Goal: Communication & Community: Answer question/provide support

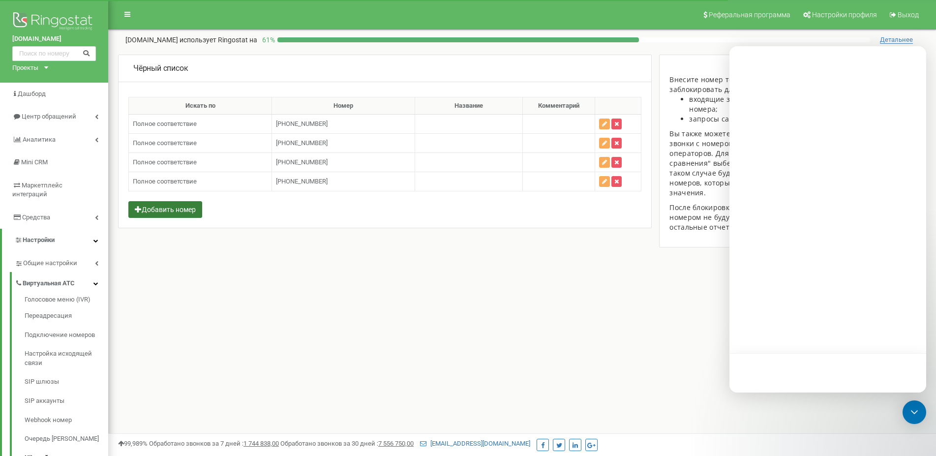
click at [169, 206] on button "Добавить номер" at bounding box center [165, 209] width 74 height 17
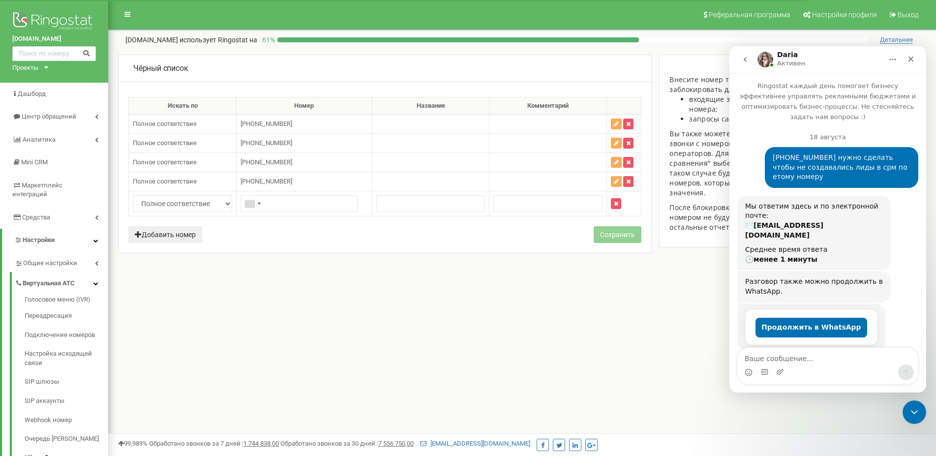
scroll to position [1445, 0]
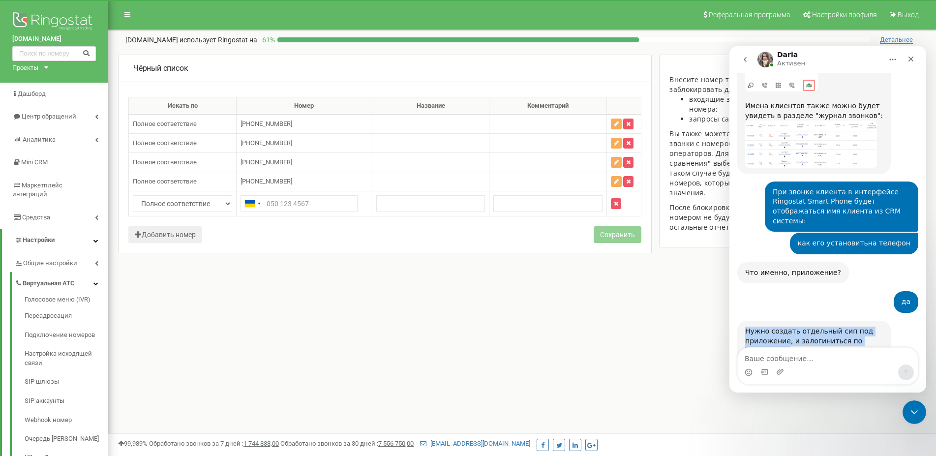
drag, startPoint x: 818, startPoint y: 320, endPoint x: 746, endPoint y: 243, distance: 104.7
click at [746, 327] on div "Нужно создать отдельный сип под приложение, и залогиниться по инструкции Ringos…" at bounding box center [814, 372] width 138 height 91
copy div "Нужно создать отдельный сип под приложение, и залогиниться по инструкции Ringos…"
click at [878, 322] on div "Нужно создать отдельный сип под приложение, и залогиниться по инструкции Ringos…" at bounding box center [813, 372] width 153 height 103
click at [888, 326] on div "Нужно создать отдельный сип под приложение, и залогиниться по инструкции Ringos…" at bounding box center [827, 383] width 181 height 125
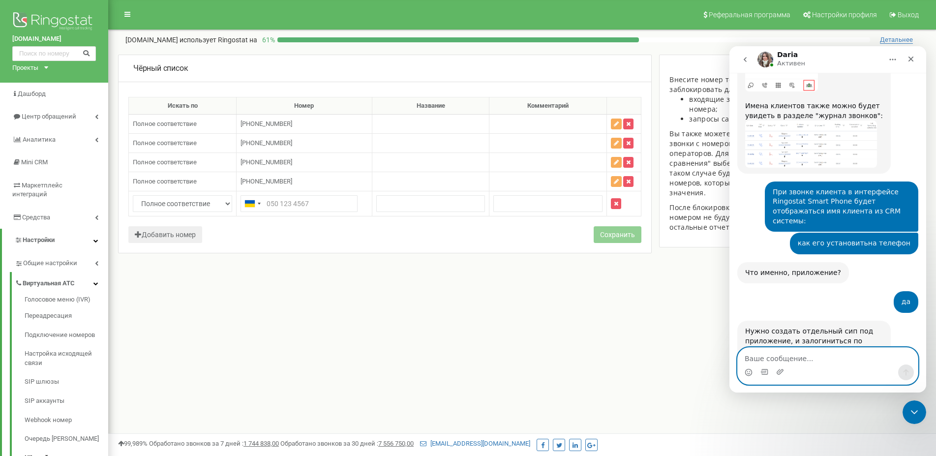
click at [758, 361] on textarea "Ваше сообщение..." at bounding box center [828, 356] width 180 height 17
click at [177, 329] on div "Реферальная программа Настройки профиля Выход [DOMAIN_NAME] использует Ringosta…" at bounding box center [522, 295] width 828 height 590
drag, startPoint x: 533, startPoint y: 338, endPoint x: 513, endPoint y: 179, distance: 161.0
click at [533, 336] on div "Реферальная программа Настройки профиля Выход [DOMAIN_NAME] использует Ringosta…" at bounding box center [522, 295] width 828 height 590
drag, startPoint x: 812, startPoint y: 315, endPoint x: 744, endPoint y: 309, distance: 68.7
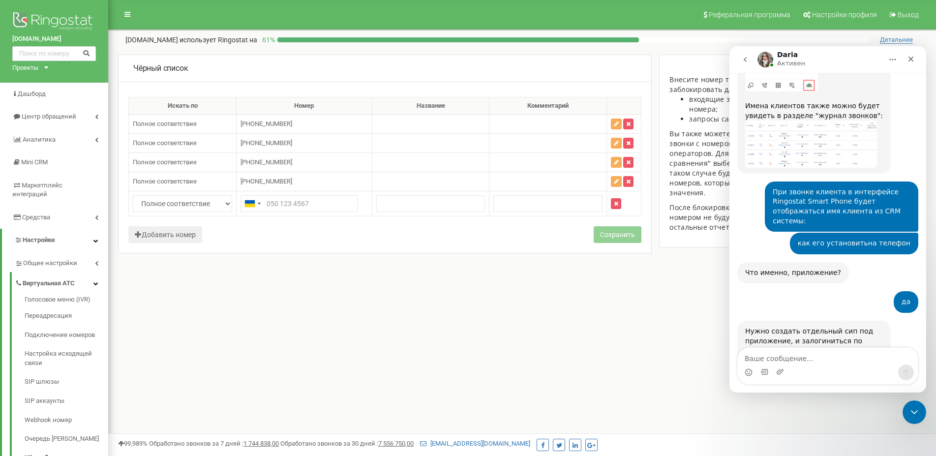
click at [744, 321] on div "Нужно создать отдельный сип под приложение, и залогиниться по инструкции Ringos…" at bounding box center [813, 372] width 153 height 103
copy div "Если нужно создать, уточните, какому менеджеру, добавим"
click at [822, 360] on textarea "Ваше сообщение..." at bounding box center [828, 356] width 180 height 17
paste textarea "Если нужно создать, уточните, какому менеджеру, добавим"
type textarea "Если нужно создать, уточните, какому менеджеру, добавим"
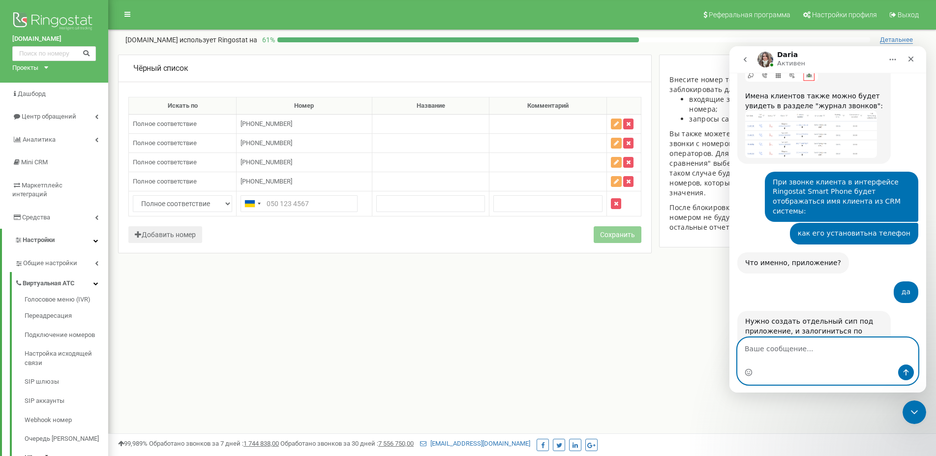
scroll to position [1484, 0]
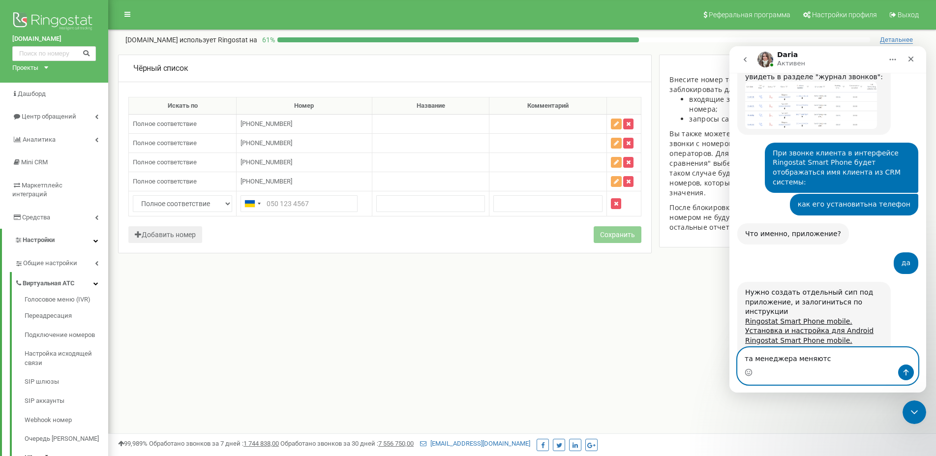
type textarea "та менеджера меняются"
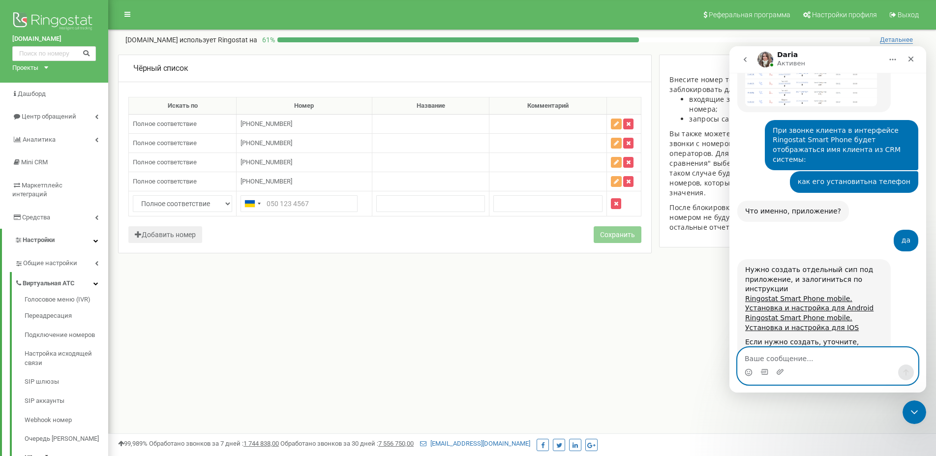
scroll to position [1507, 0]
type textarea "как привязать к номеру или телефону"
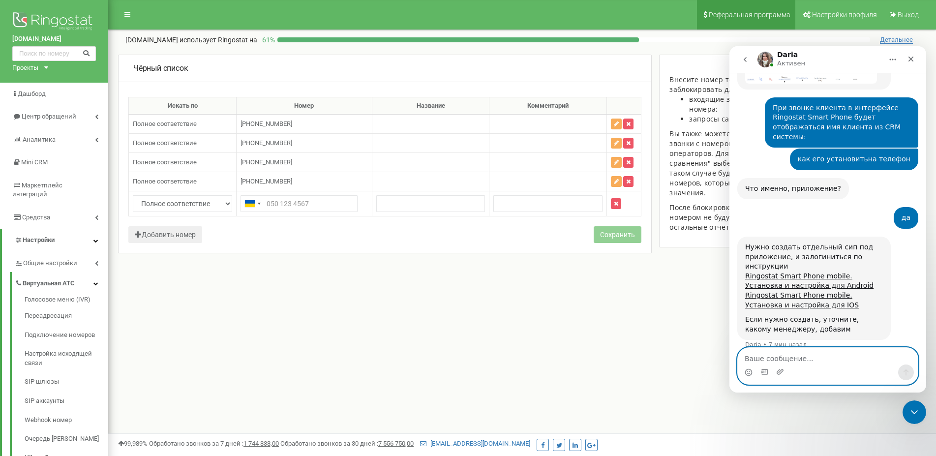
scroll to position [1612, 0]
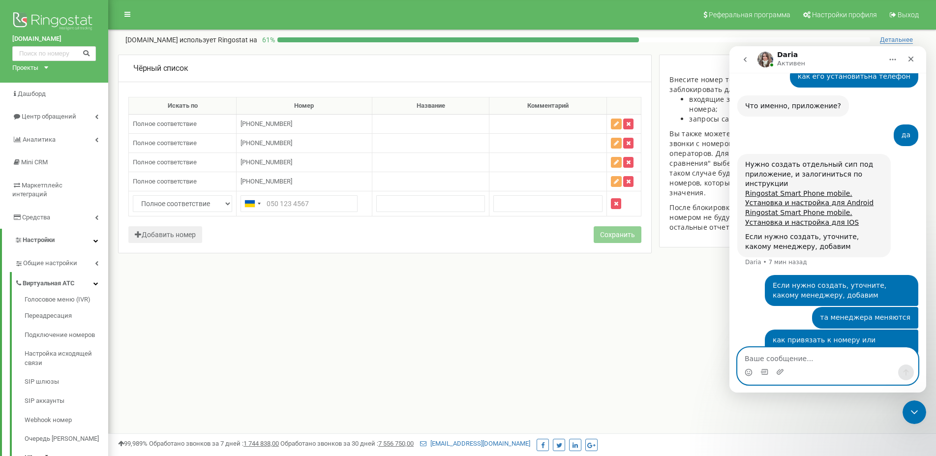
click at [776, 356] on textarea "Ваше сообщение..." at bounding box center [828, 356] width 180 height 17
type textarea "давайте"
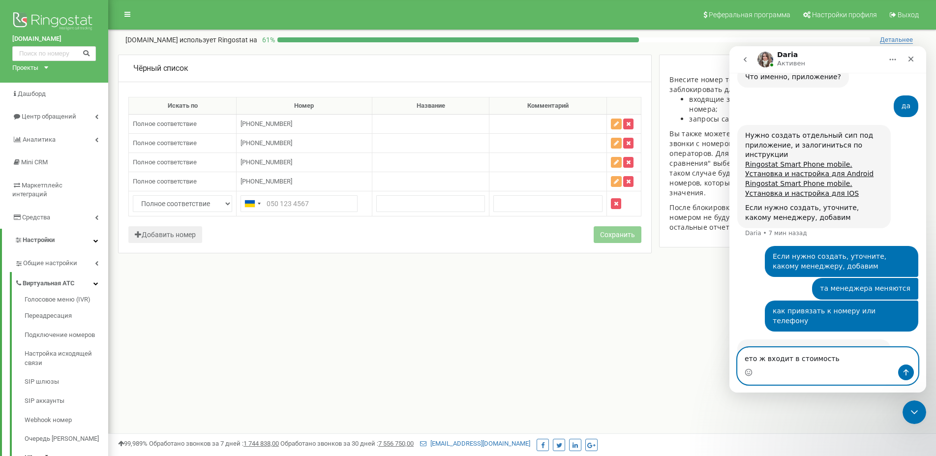
type textarea "ето ж входит в стоимость"
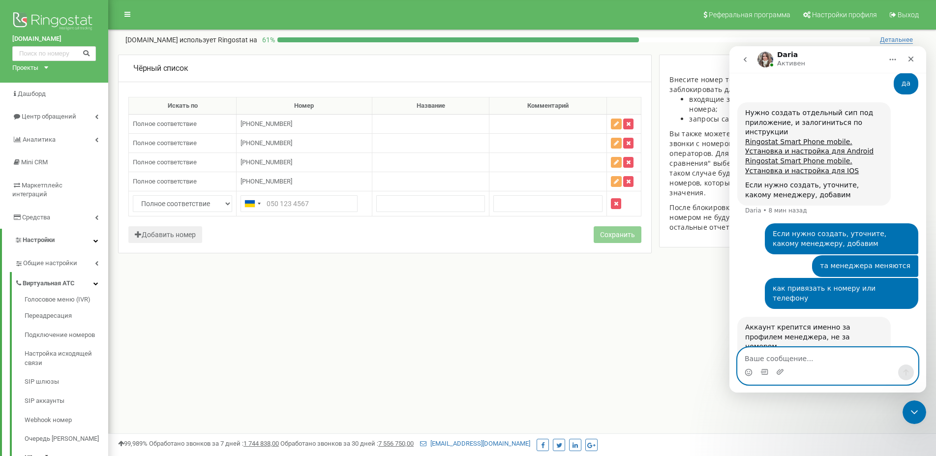
scroll to position [1664, 0]
type textarea "т"
type textarea "если да то два таких нужно"
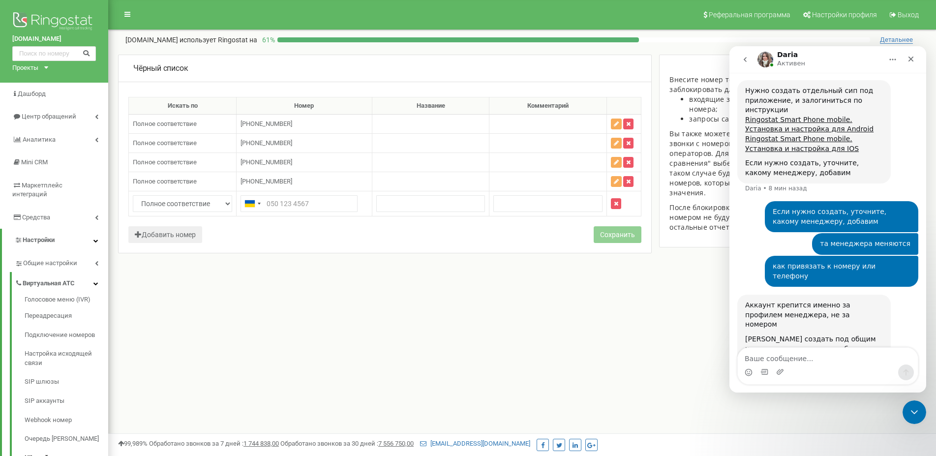
scroll to position [1724, 0]
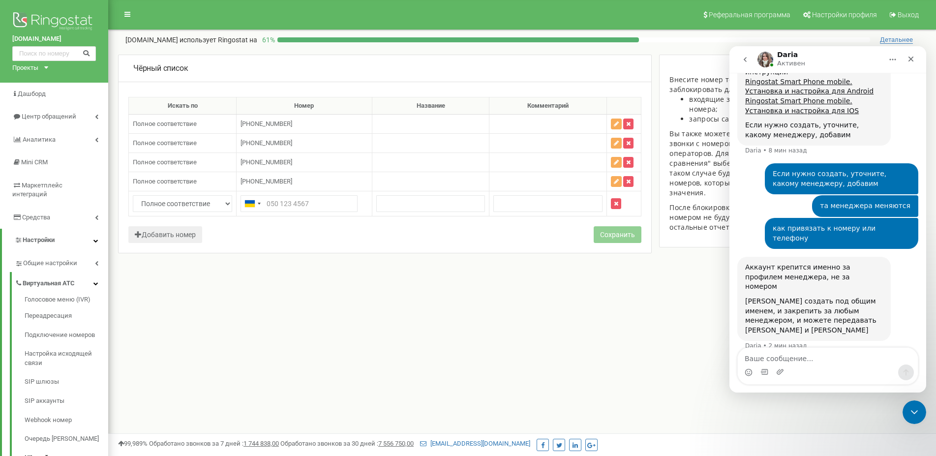
click at [880, 437] on div "Печатает..." at bounding box center [827, 456] width 181 height 38
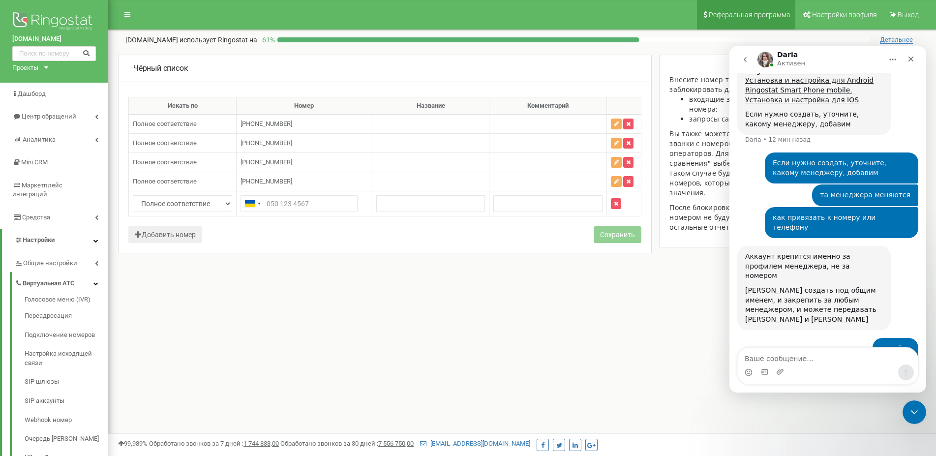
scroll to position [1725, 0]
